Goal: Task Accomplishment & Management: Use online tool/utility

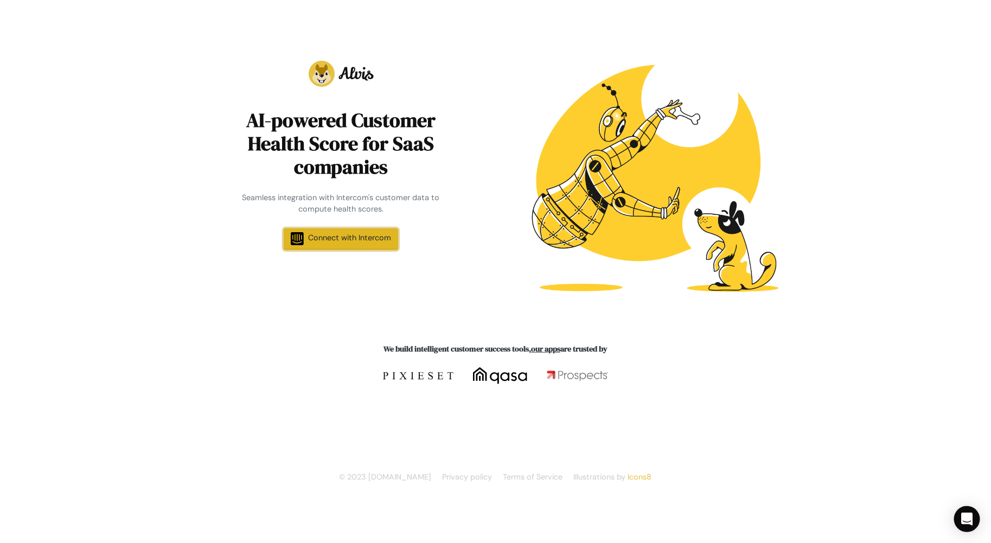
click at [363, 237] on span "Connect with Intercom" at bounding box center [349, 238] width 83 height 10
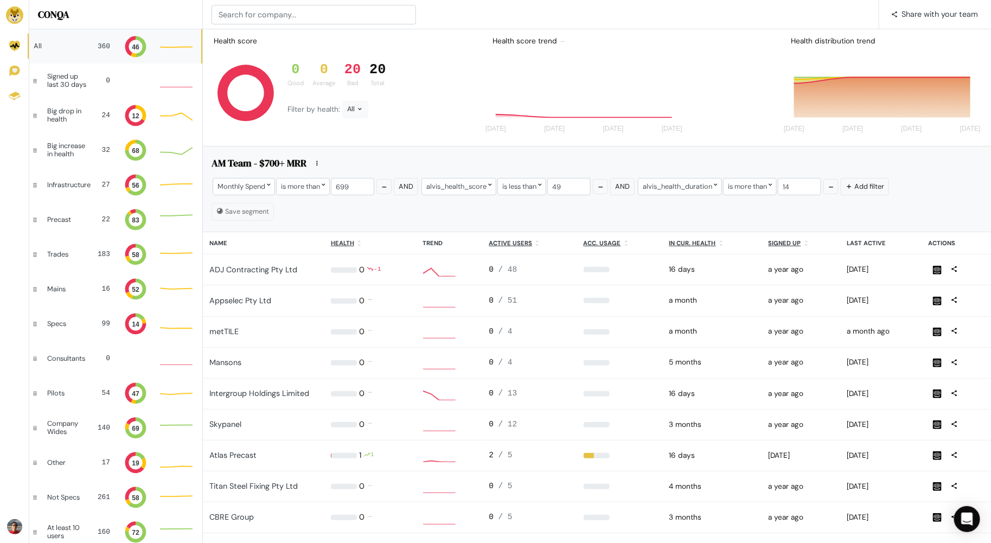
click at [84, 48] on div "All" at bounding box center [59, 46] width 50 height 8
